Goal: Task Accomplishment & Management: Use online tool/utility

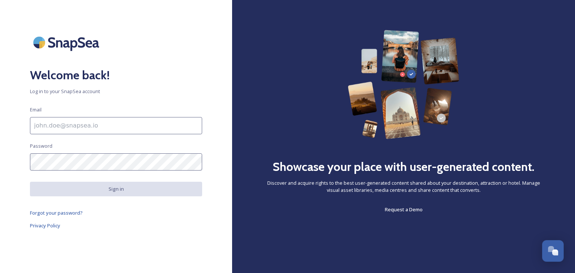
click at [78, 126] on input at bounding box center [116, 125] width 172 height 17
type input "[PERSON_NAME][EMAIL_ADDRESS][PERSON_NAME][DOMAIN_NAME]"
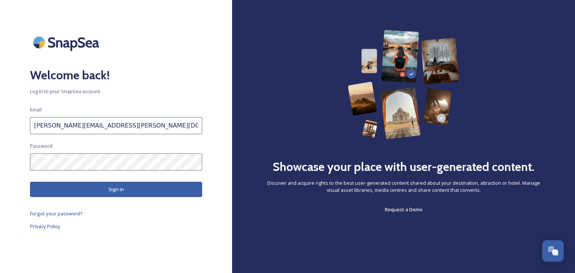
click at [106, 188] on button "Sign in" at bounding box center [116, 189] width 172 height 15
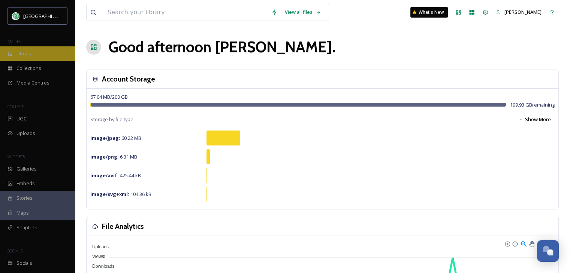
click at [60, 60] on div "Library" at bounding box center [37, 53] width 75 height 15
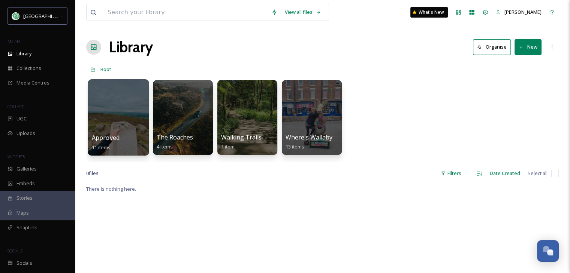
click at [132, 124] on div at bounding box center [118, 117] width 61 height 76
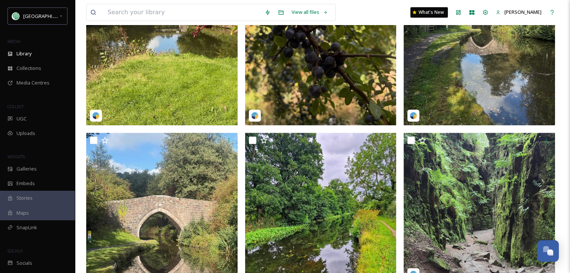
scroll to position [371, 0]
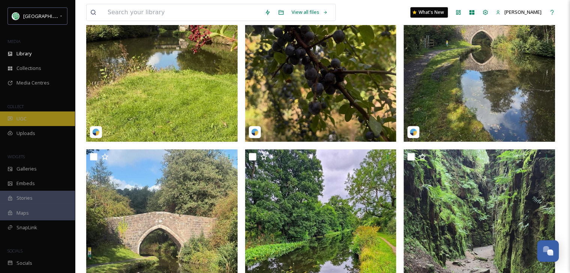
click at [34, 117] on div "UGC" at bounding box center [37, 119] width 75 height 15
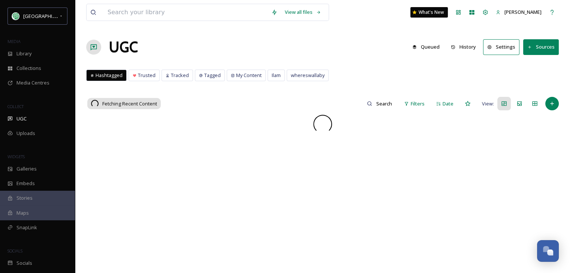
click at [472, 48] on button "History" at bounding box center [463, 47] width 33 height 15
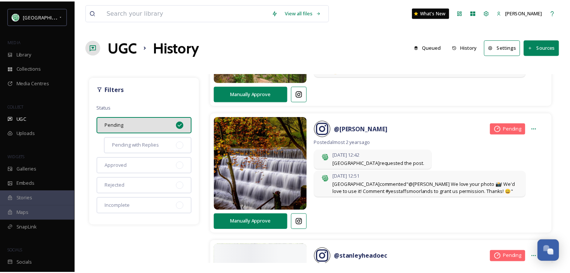
scroll to position [599, 0]
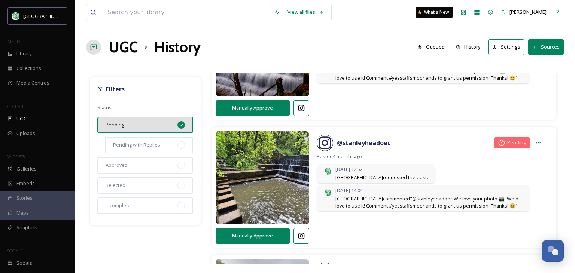
click at [434, 47] on button "Queued" at bounding box center [431, 47] width 35 height 15
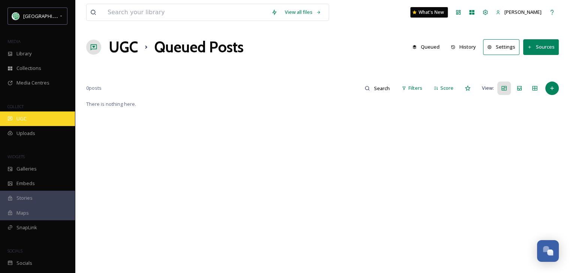
click at [21, 119] on span "UGC" at bounding box center [21, 118] width 10 height 7
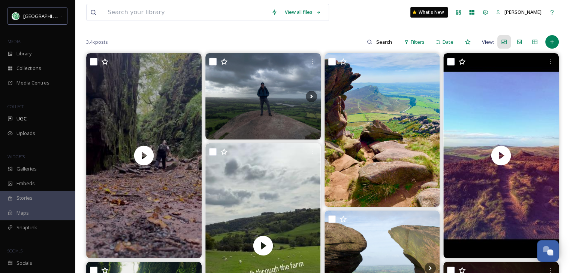
scroll to position [75, 0]
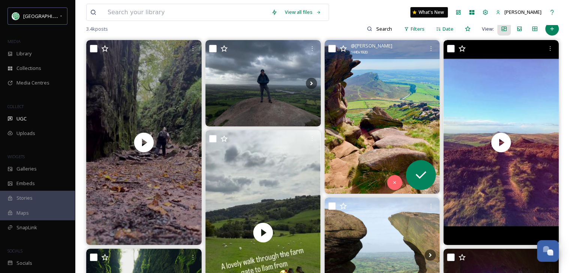
click at [385, 139] on img at bounding box center [381, 117] width 115 height 154
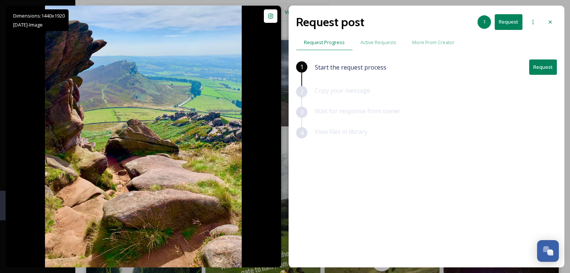
click at [541, 66] on button "Request" at bounding box center [543, 67] width 28 height 15
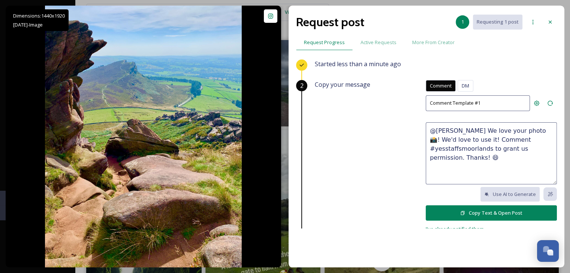
click at [500, 210] on button "Copy Text & Open Post" at bounding box center [491, 213] width 131 height 15
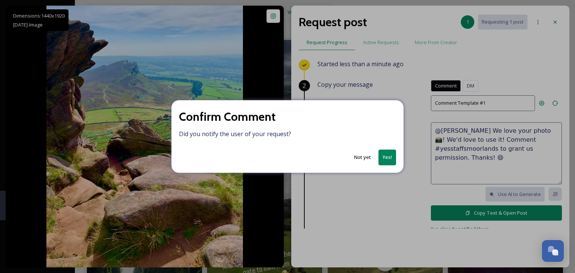
click at [387, 158] on button "Yes!" at bounding box center [388, 157] width 18 height 15
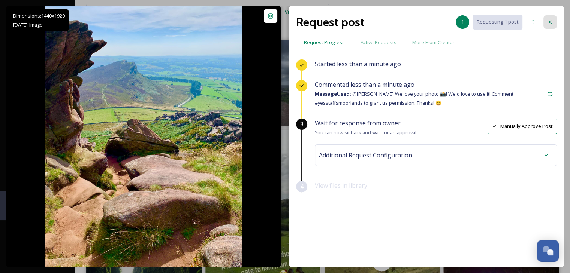
click at [549, 19] on icon at bounding box center [550, 22] width 6 height 6
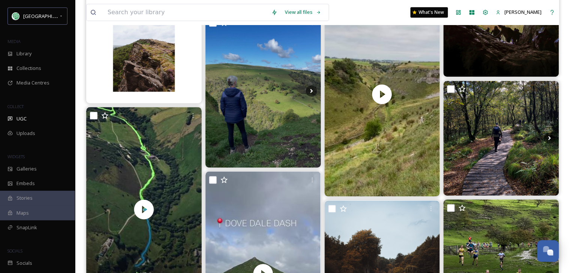
scroll to position [412, 0]
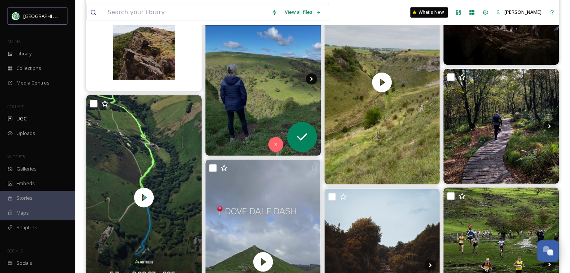
click at [312, 78] on icon at bounding box center [311, 78] width 11 height 11
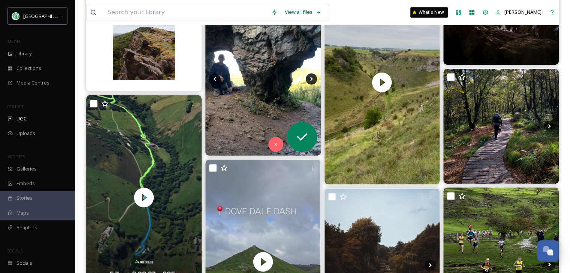
click at [312, 78] on icon at bounding box center [311, 78] width 11 height 11
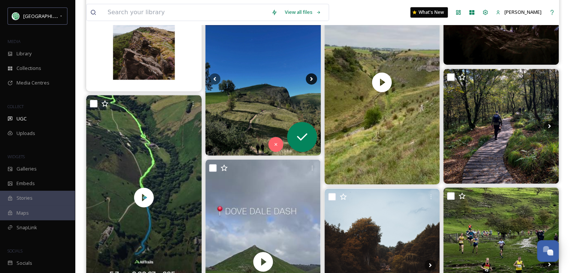
click at [312, 78] on icon at bounding box center [311, 78] width 11 height 11
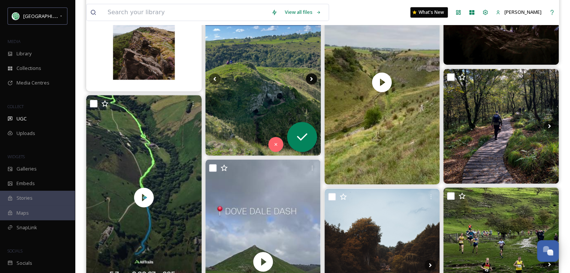
click at [312, 78] on icon at bounding box center [311, 78] width 11 height 11
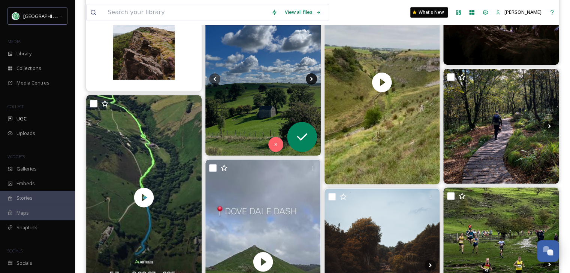
click at [312, 78] on icon at bounding box center [311, 78] width 11 height 11
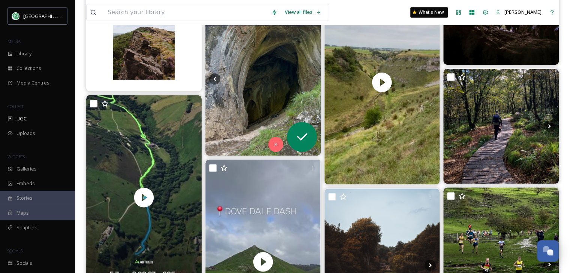
click at [312, 78] on icon at bounding box center [311, 78] width 11 height 11
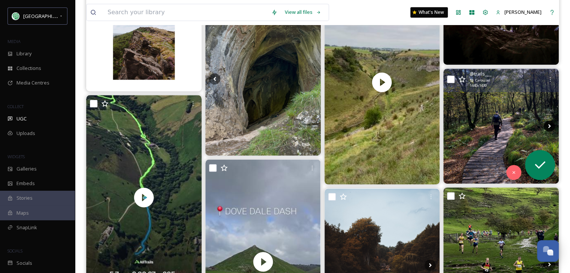
click at [546, 126] on icon at bounding box center [548, 126] width 11 height 11
click at [548, 123] on icon at bounding box center [548, 126] width 11 height 11
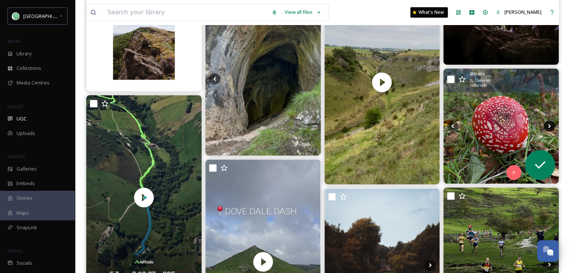
click at [548, 123] on icon at bounding box center [548, 126] width 11 height 11
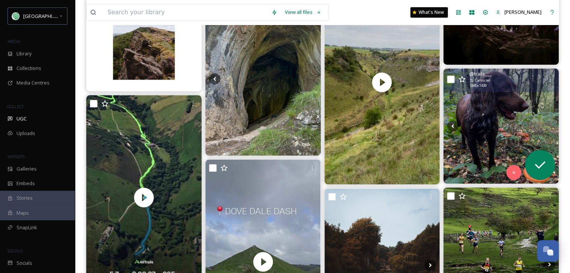
click at [548, 123] on icon at bounding box center [548, 126] width 11 height 11
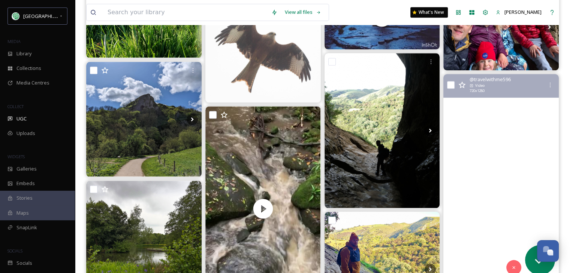
scroll to position [787, 0]
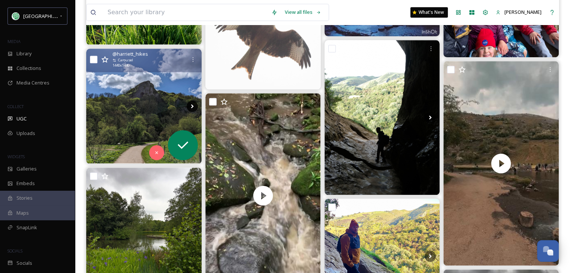
click at [189, 103] on icon at bounding box center [192, 106] width 11 height 11
click at [190, 105] on icon at bounding box center [192, 106] width 11 height 11
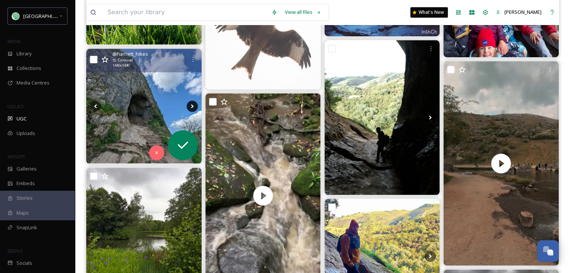
click at [190, 105] on icon at bounding box center [192, 106] width 11 height 11
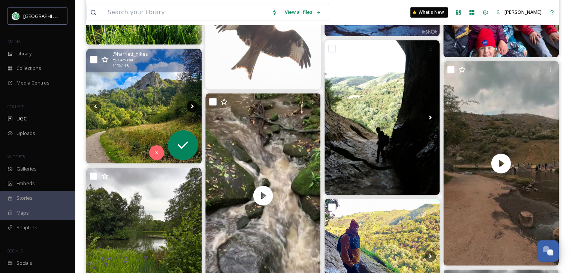
click at [190, 105] on icon at bounding box center [192, 106] width 11 height 11
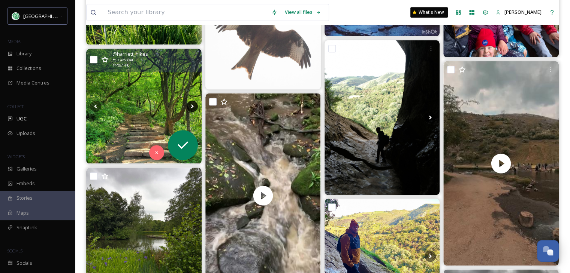
click at [190, 105] on icon at bounding box center [192, 106] width 11 height 11
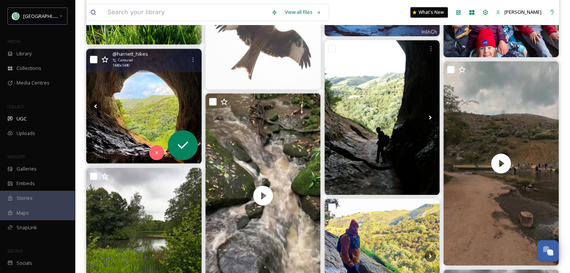
click at [190, 105] on icon at bounding box center [192, 106] width 11 height 11
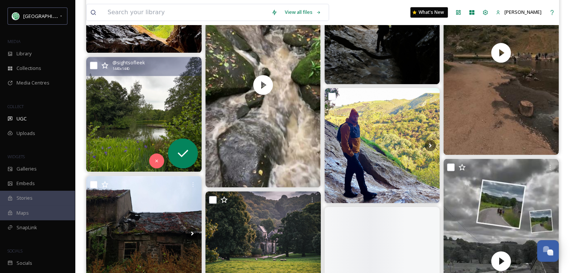
scroll to position [899, 0]
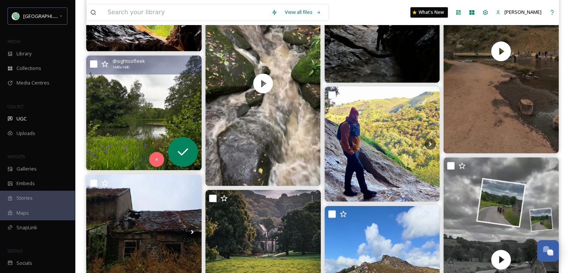
click at [140, 114] on img at bounding box center [143, 112] width 115 height 115
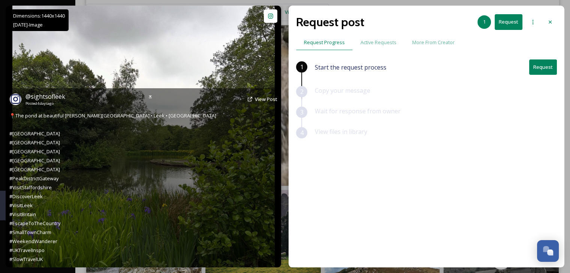
click at [228, 36] on img at bounding box center [143, 137] width 262 height 262
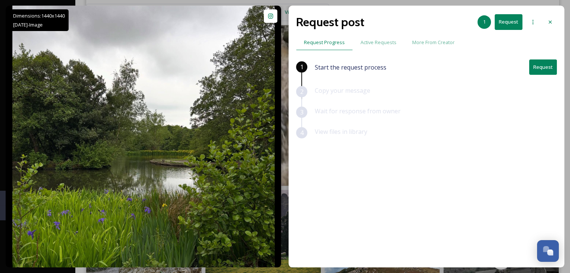
click at [538, 68] on button "Request" at bounding box center [543, 67] width 28 height 15
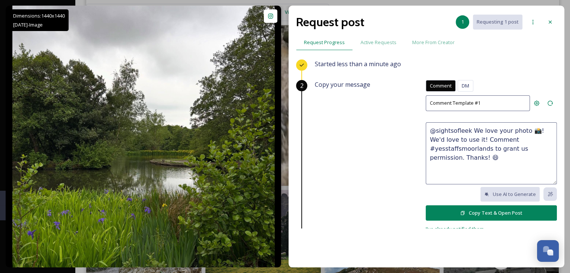
click at [508, 212] on button "Copy Text & Open Post" at bounding box center [491, 213] width 131 height 15
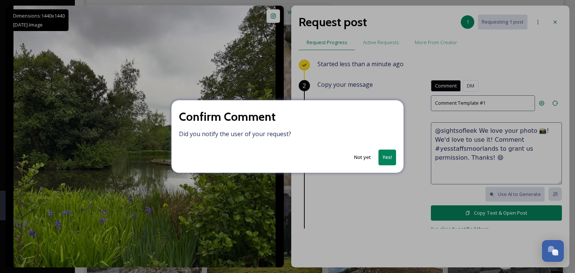
click at [388, 157] on button "Yes!" at bounding box center [388, 157] width 18 height 15
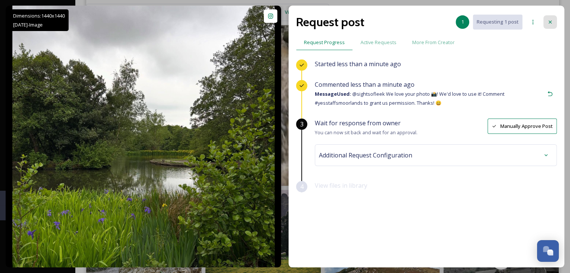
click at [548, 17] on div at bounding box center [549, 21] width 13 height 13
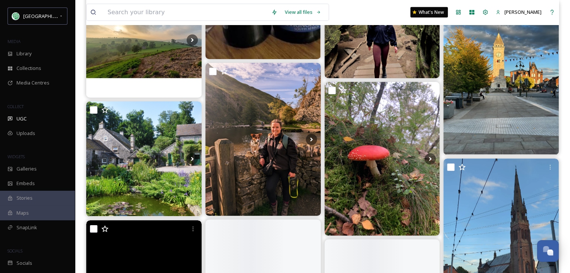
scroll to position [2023, 0]
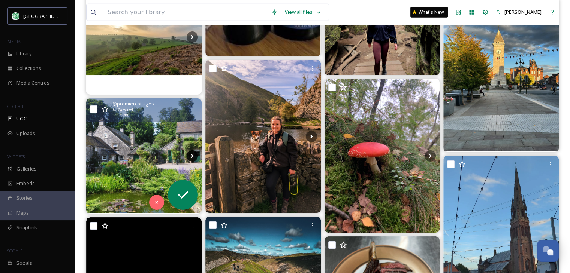
click at [192, 153] on icon at bounding box center [192, 156] width 11 height 11
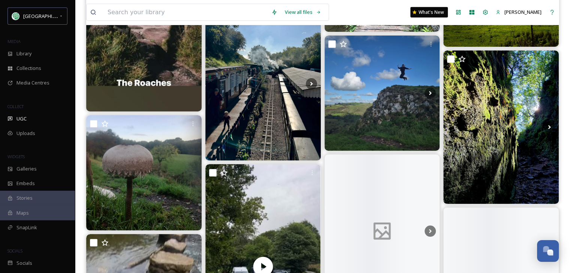
scroll to position [5319, 0]
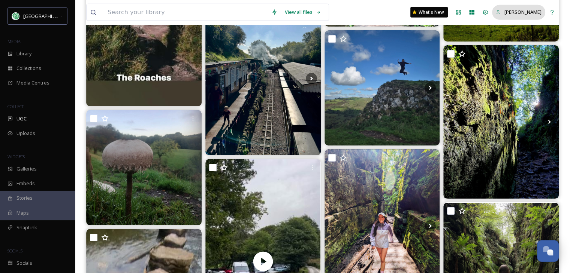
click at [532, 13] on span "[PERSON_NAME]" at bounding box center [522, 12] width 37 height 7
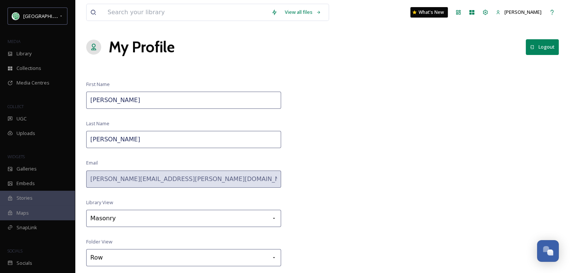
click at [545, 51] on button "Logout" at bounding box center [542, 46] width 33 height 15
